Goal: Task Accomplishment & Management: Manage account settings

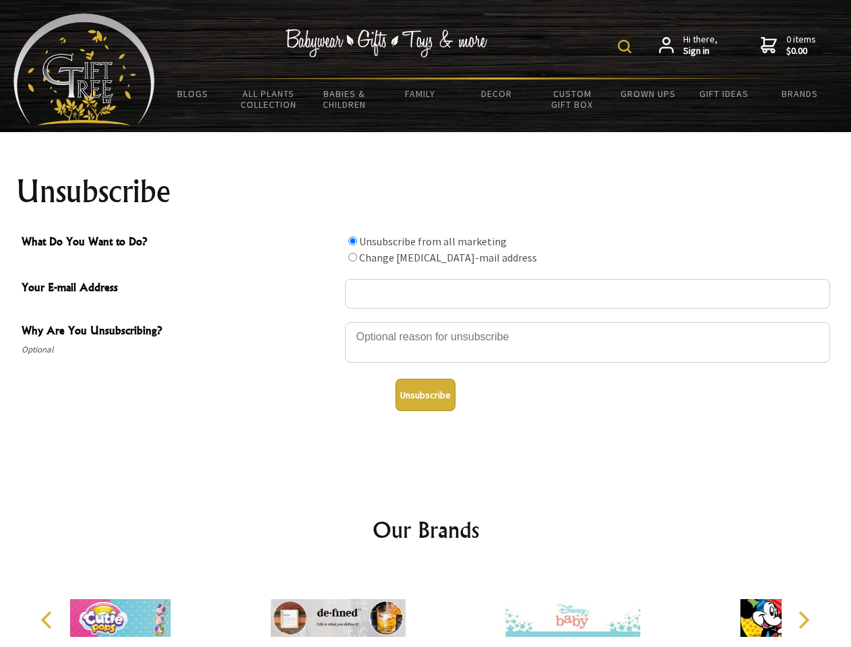
click at [626, 46] on img at bounding box center [624, 46] width 13 height 13
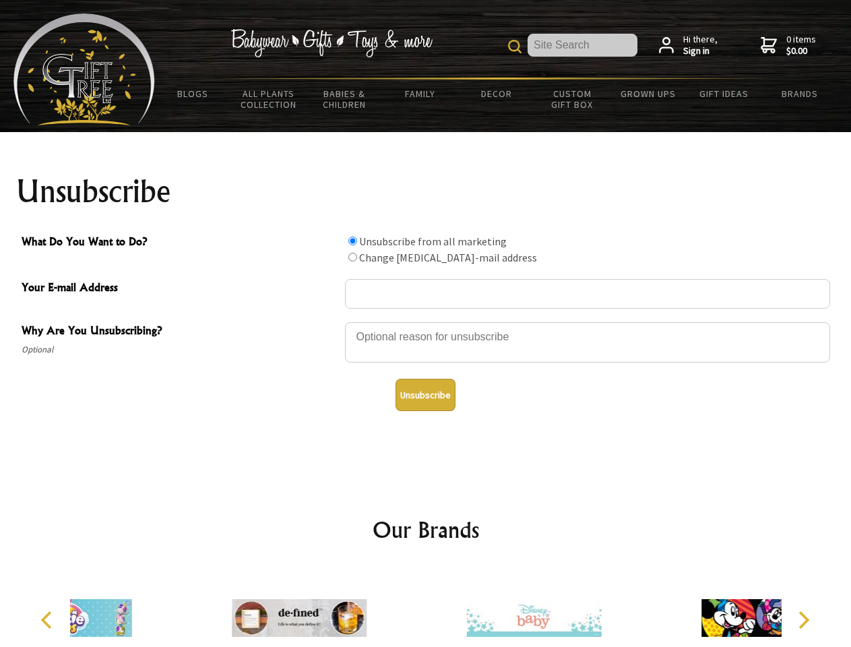
click at [426, 321] on div at bounding box center [587, 344] width 485 height 47
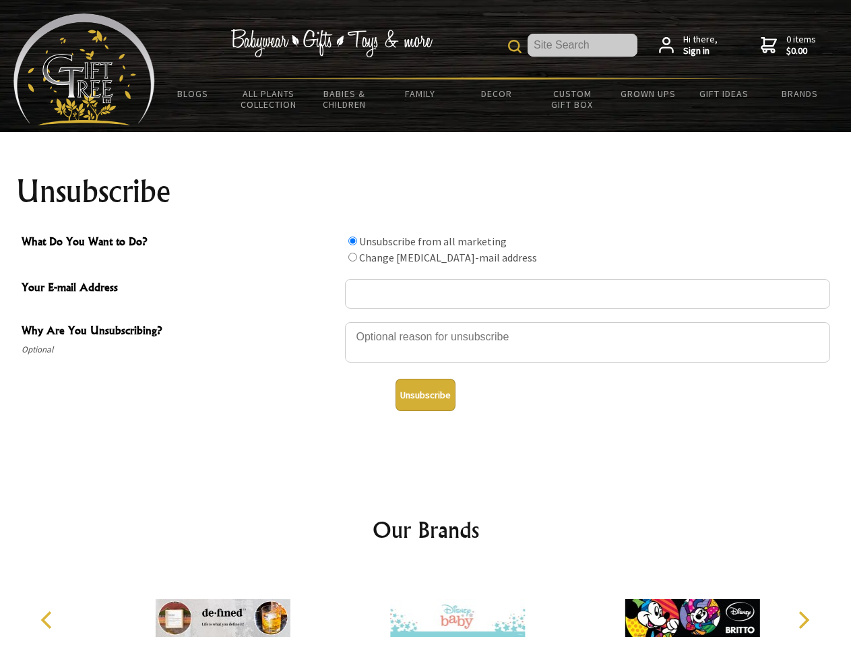
click at [352, 240] on input "What Do You Want to Do?" at bounding box center [352, 240] width 9 height 9
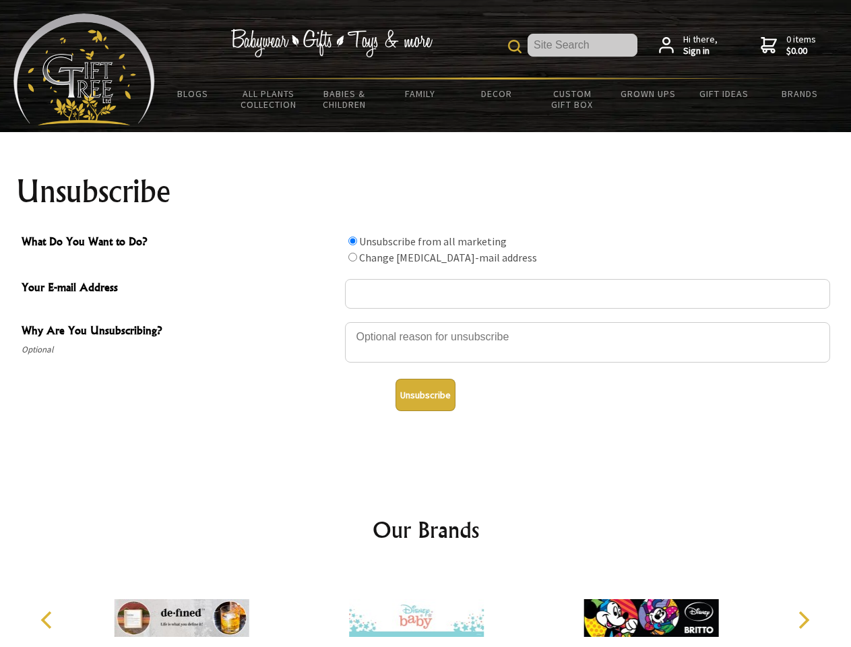
click at [352, 257] on input "What Do You Want to Do?" at bounding box center [352, 257] width 9 height 9
radio input "true"
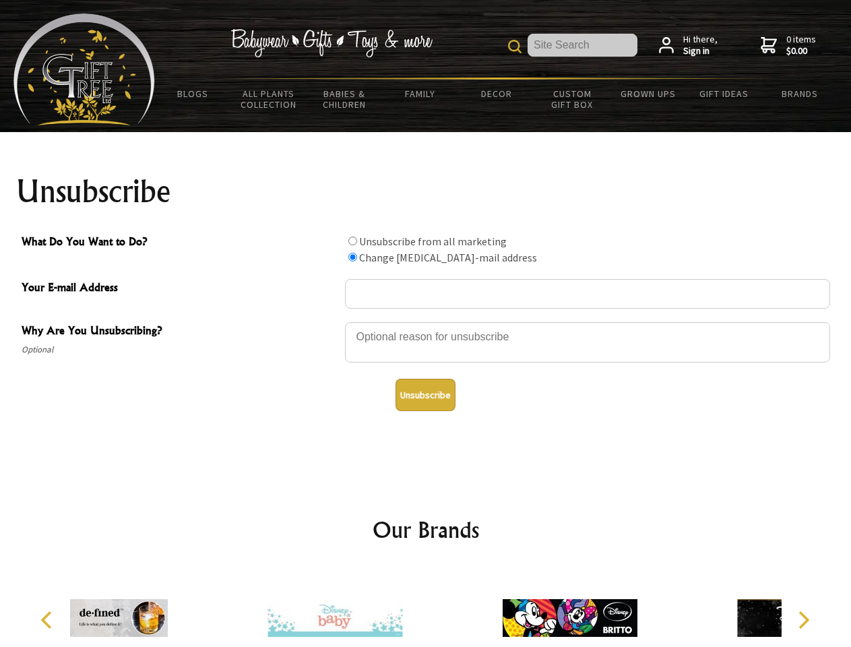
click at [425, 395] on button "Unsubscribe" at bounding box center [425, 395] width 60 height 32
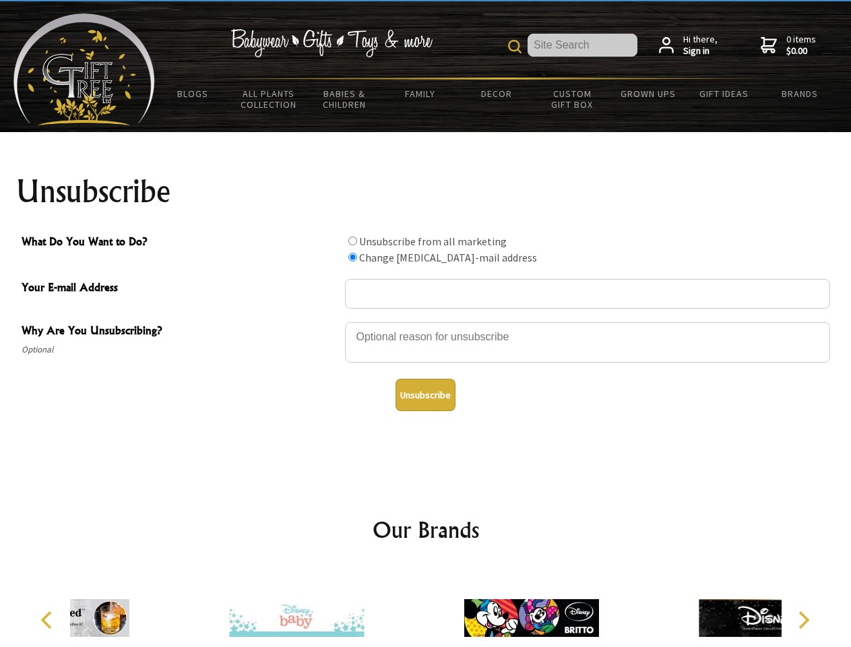
click at [426, 607] on div at bounding box center [531, 619] width 234 height 105
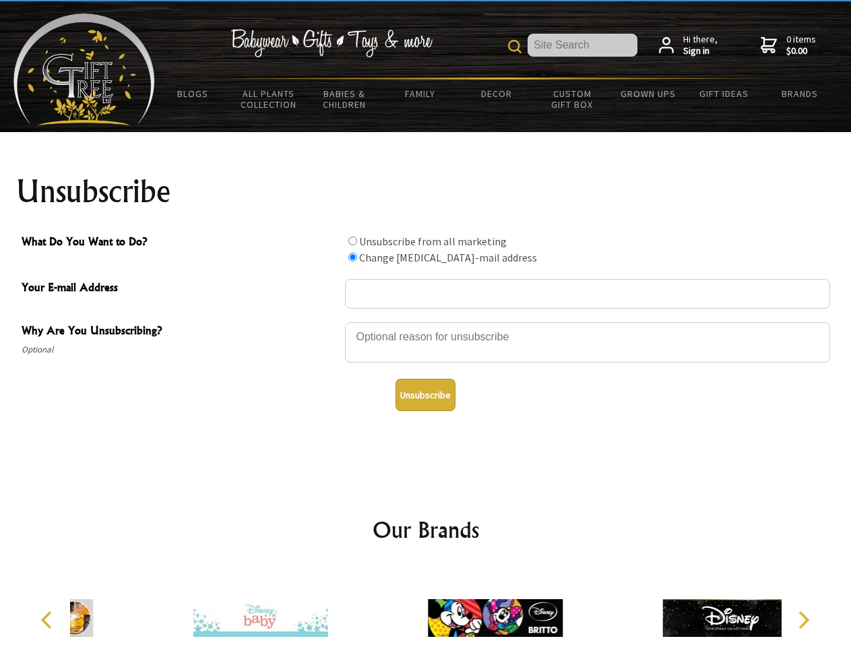
click at [48, 620] on icon "Previous" at bounding box center [48, 620] width 18 height 18
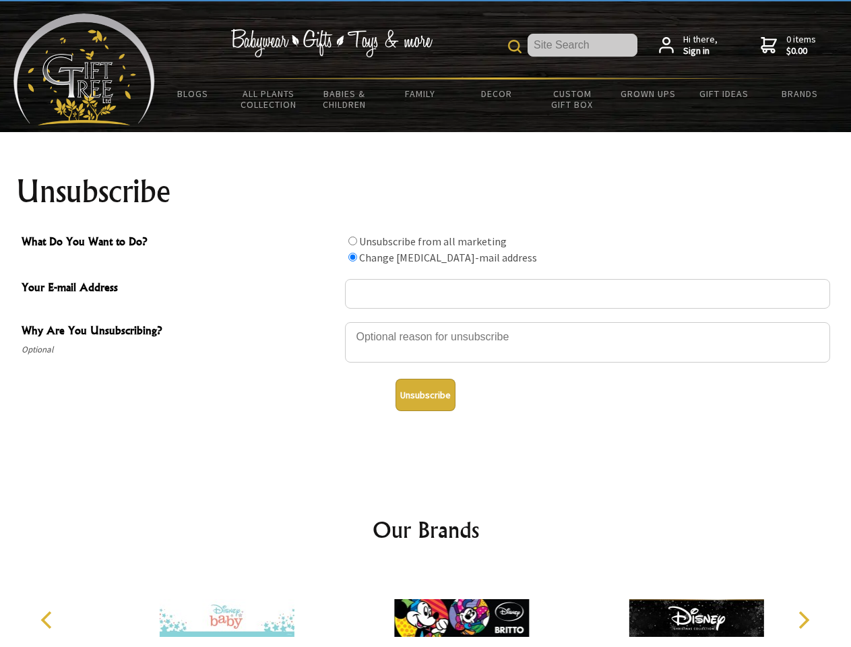
click at [803, 620] on icon "Next" at bounding box center [802, 620] width 18 height 18
